Goal: Transaction & Acquisition: Purchase product/service

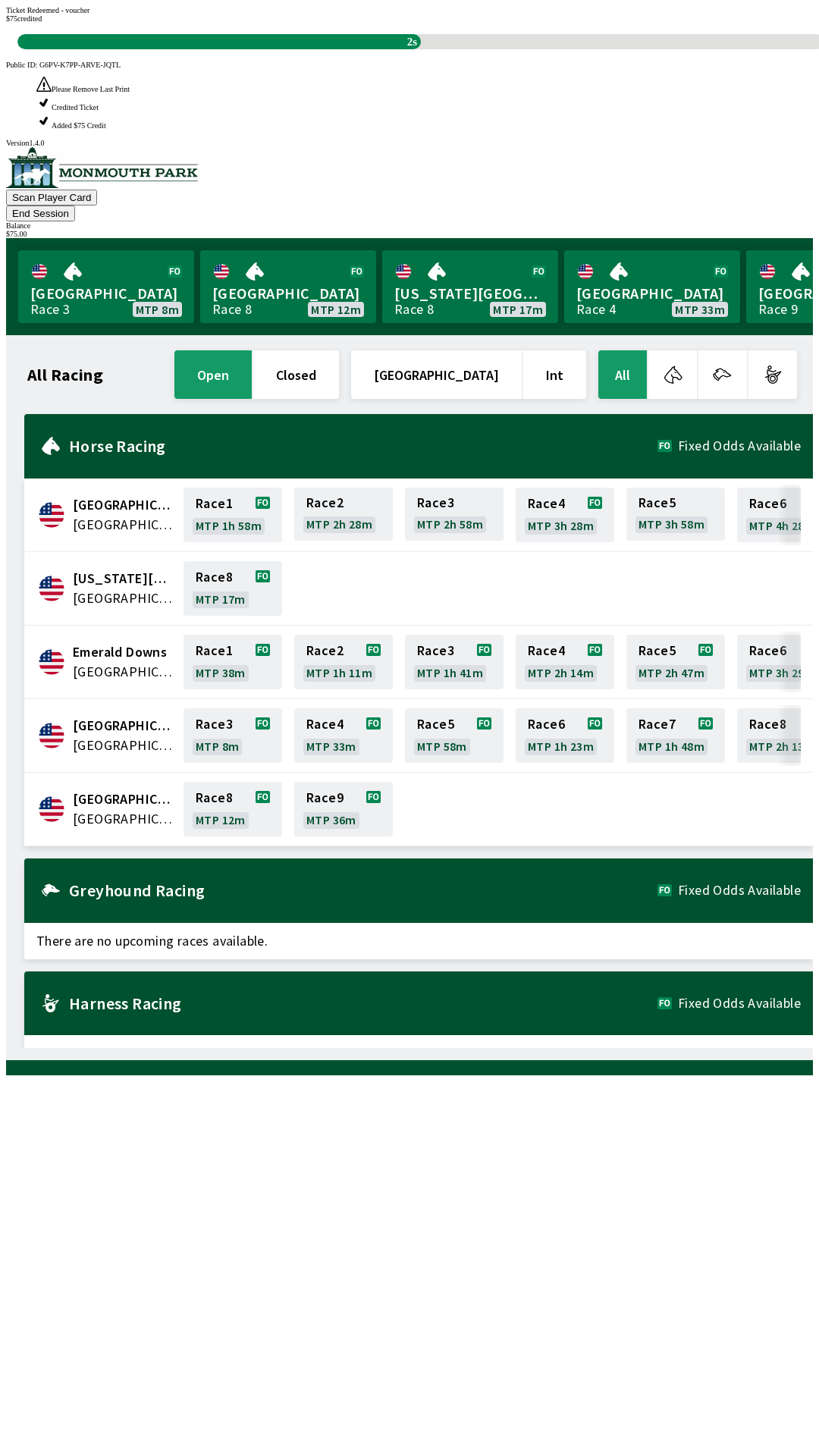
click at [549, 1048] on div "All Racing open closed [GEOGRAPHIC_DATA] Int All [GEOGRAPHIC_DATA] [GEOGRAPHIC_…" at bounding box center [416, 697] width 795 height 701
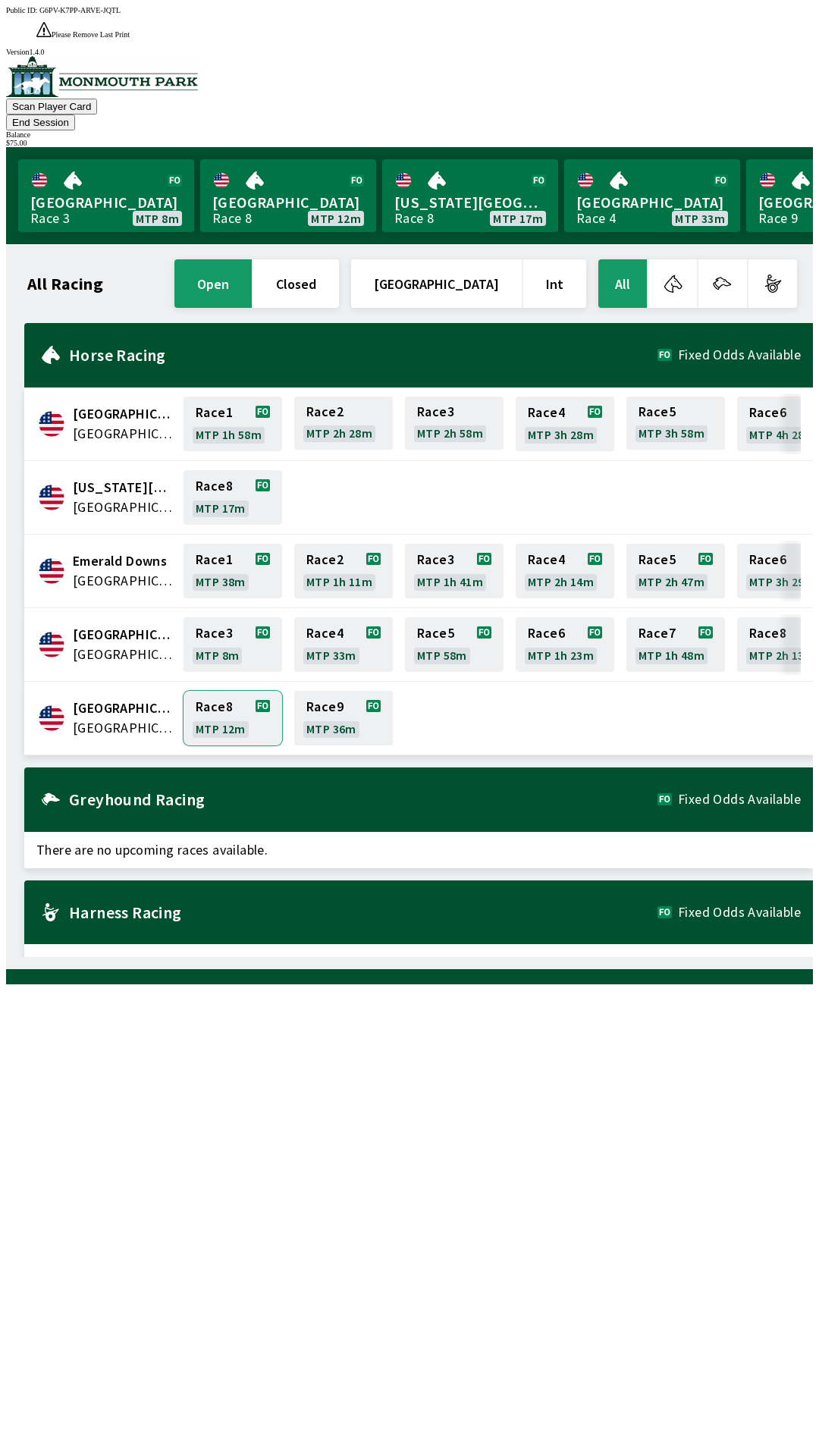
click at [227, 691] on link "Race 8 MTP 12m" at bounding box center [233, 718] width 98 height 55
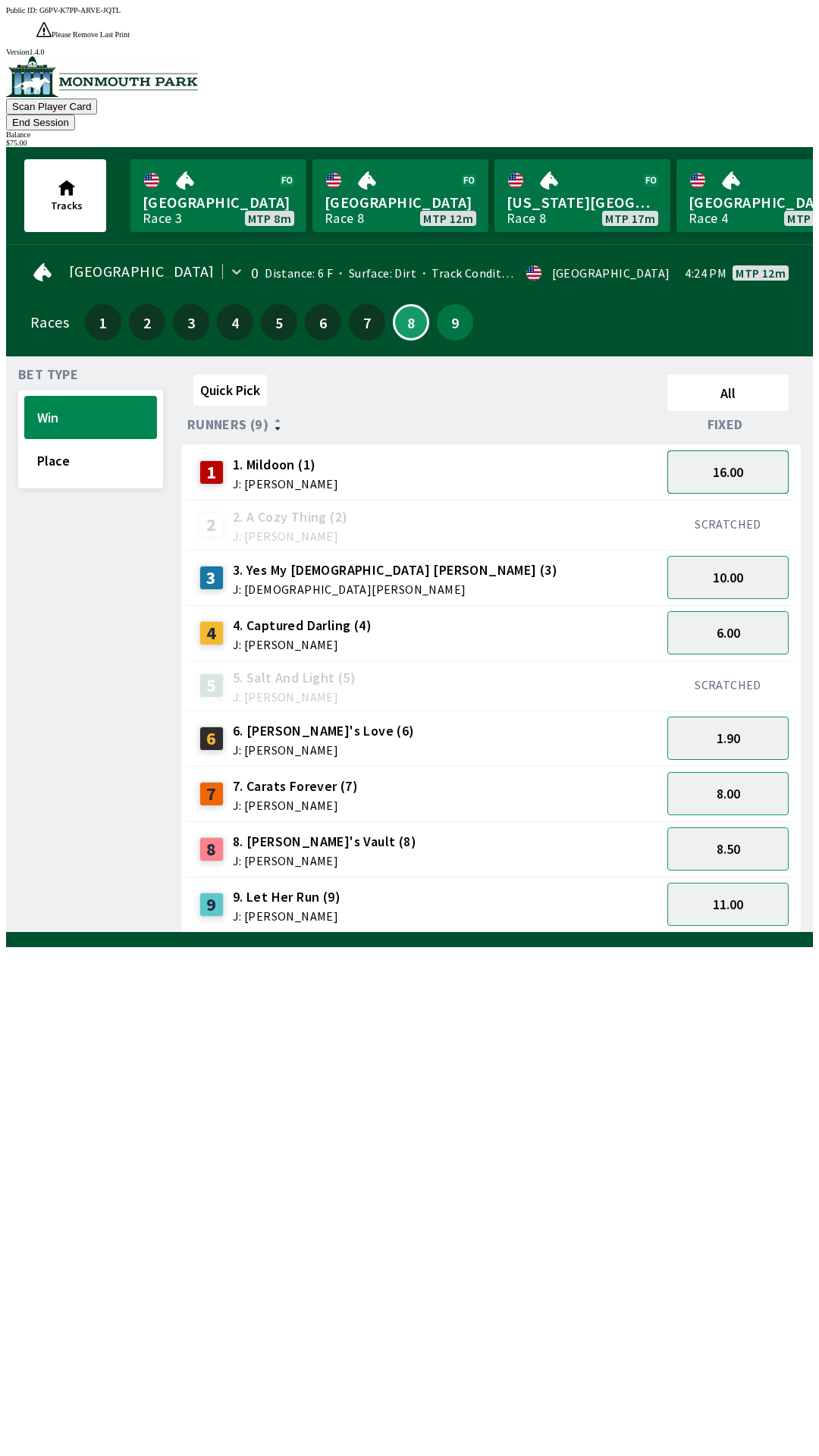
click at [748, 450] on button "16.00" at bounding box center [728, 472] width 122 height 44
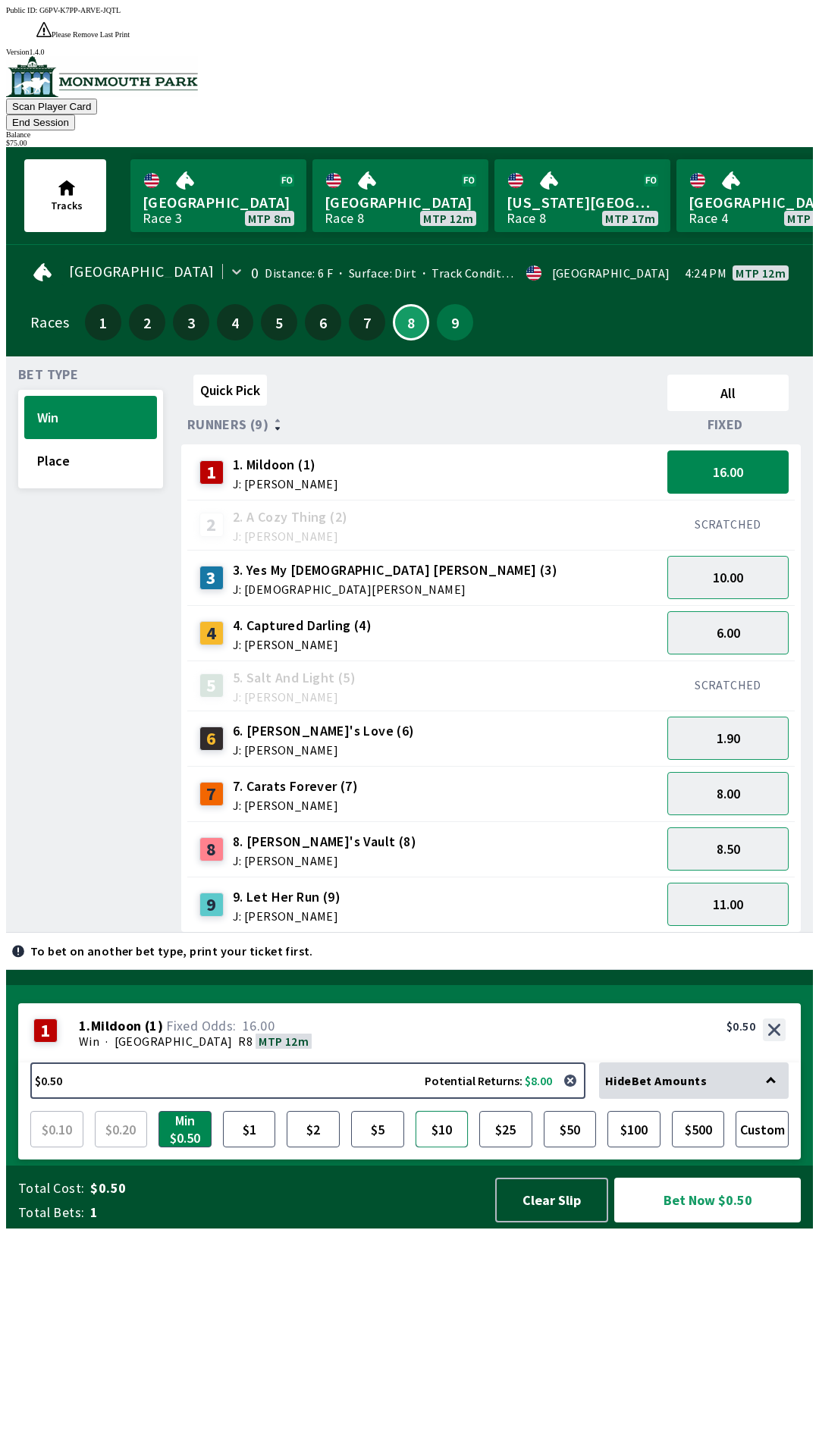
click at [441, 1148] on button "$10" at bounding box center [442, 1128] width 53 height 36
click at [717, 1222] on button "Bet Now $10.00" at bounding box center [707, 1200] width 187 height 45
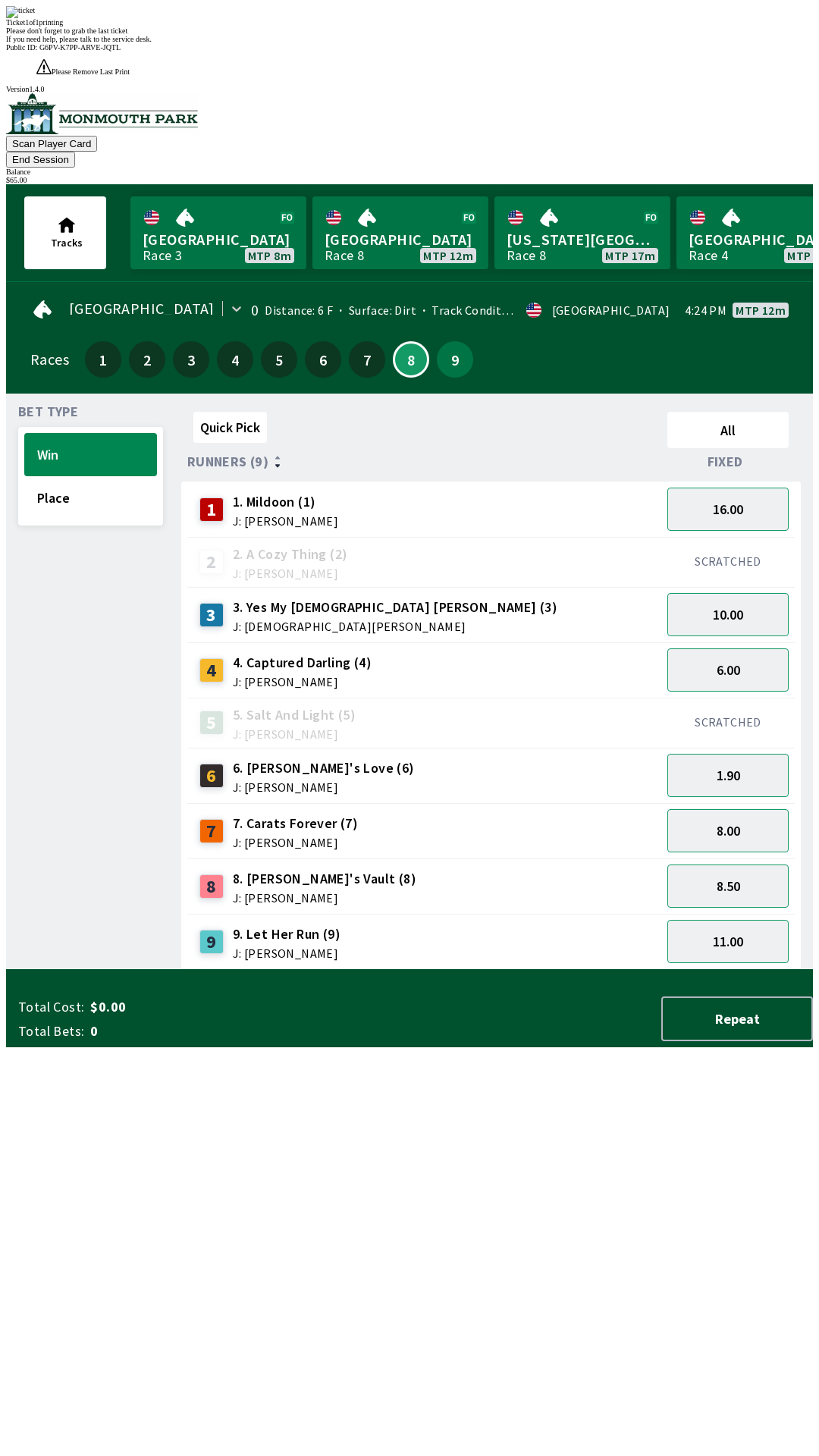
click at [465, 969] on div "Quick Pick All Runners (9) Fixed 1 1. Mildoon (1) J: [PERSON_NAME] 16.00 2 2. A…" at bounding box center [497, 688] width 631 height 565
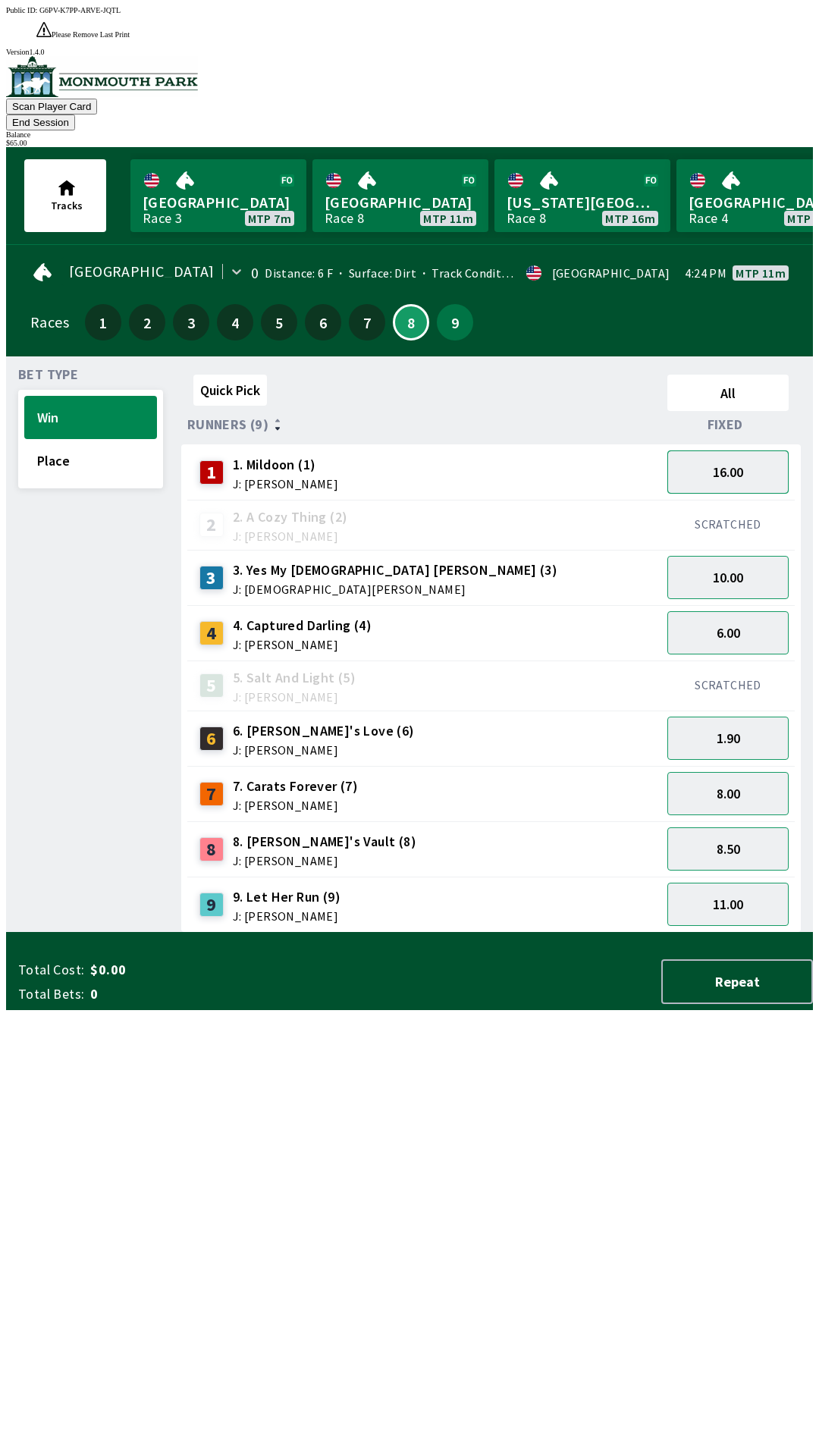
click at [750, 450] on button "16.00" at bounding box center [728, 472] width 122 height 44
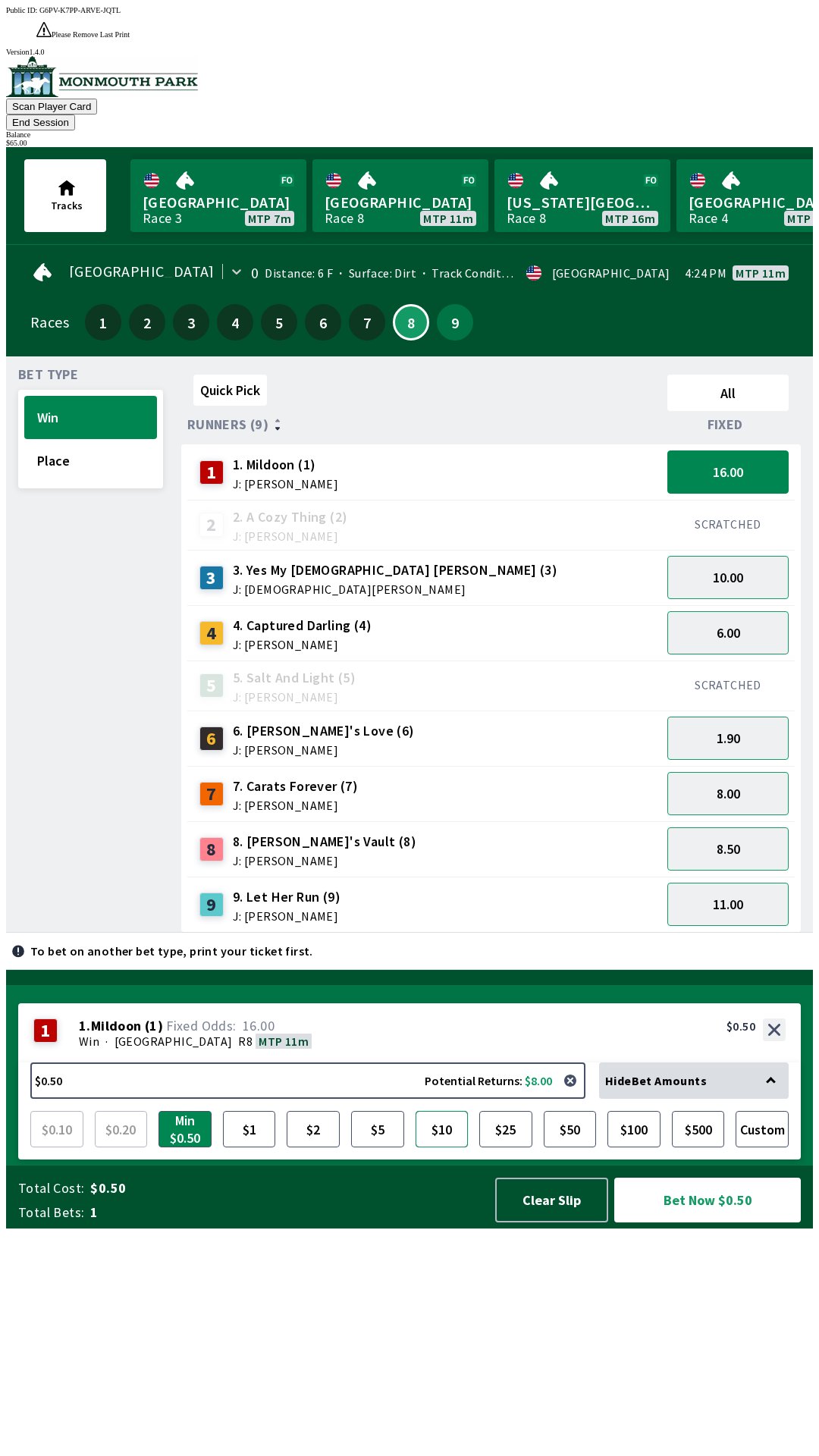
click at [440, 1148] on button "$10" at bounding box center [442, 1128] width 53 height 36
click at [696, 1222] on button "Bet Now $10.00" at bounding box center [707, 1200] width 187 height 45
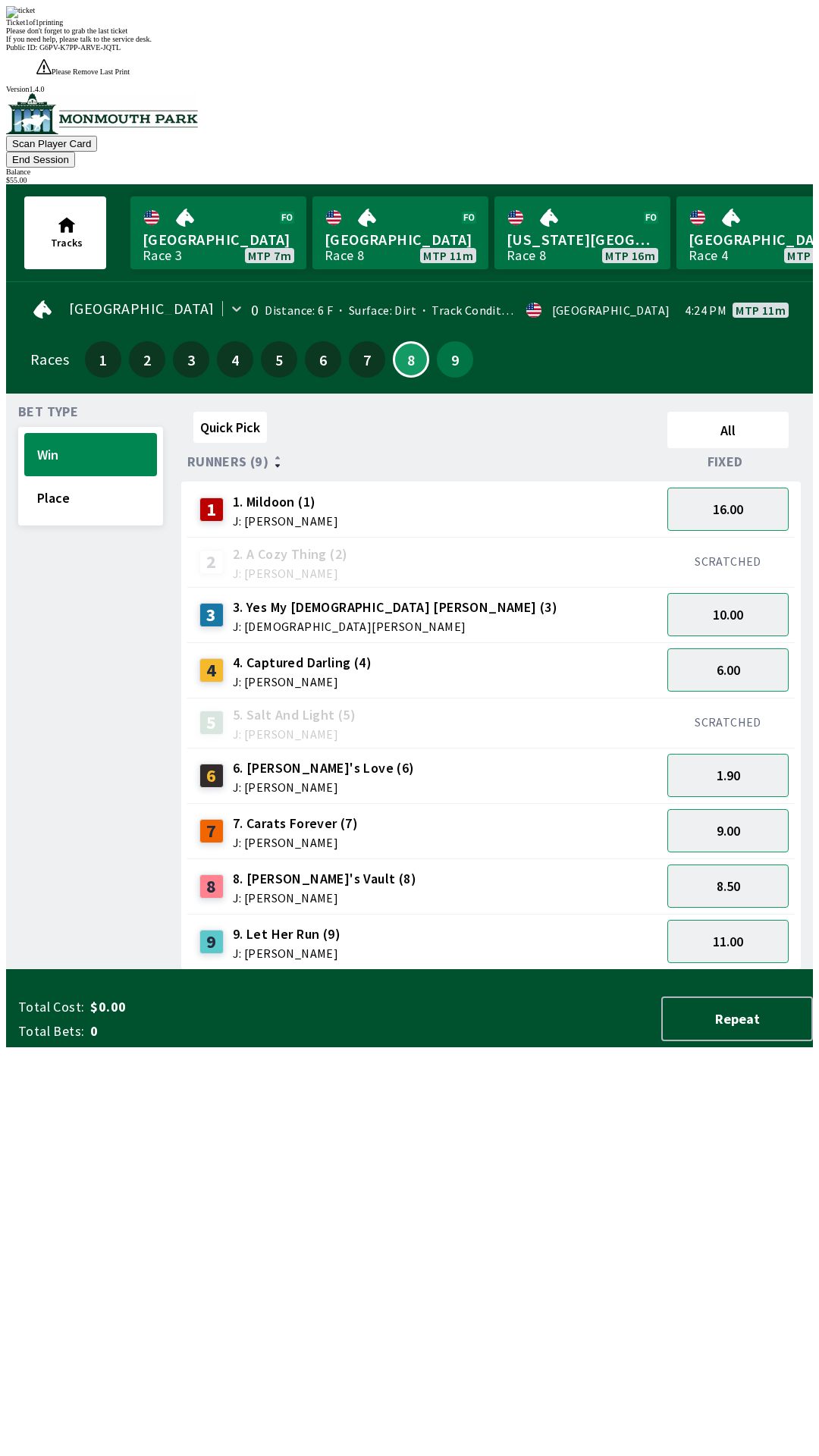
click at [436, 969] on div "Quick Pick All Runners (9) Fixed 1 1. Mildoon (1) J: [PERSON_NAME] 16.00 2 2. A…" at bounding box center [497, 688] width 631 height 565
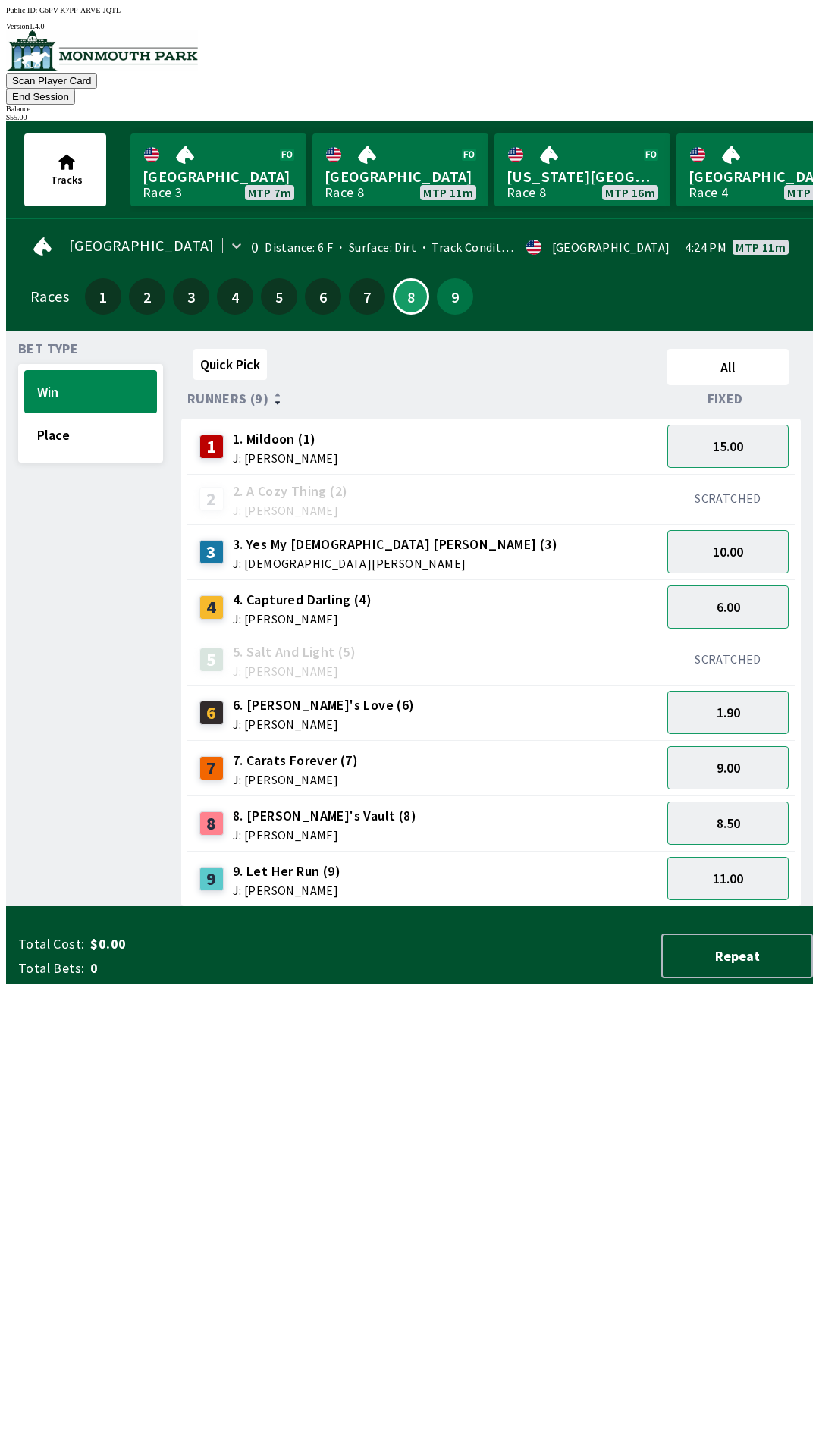
click at [75, 89] on button "End Session" at bounding box center [41, 97] width 69 height 16
